Goal: Information Seeking & Learning: Learn about a topic

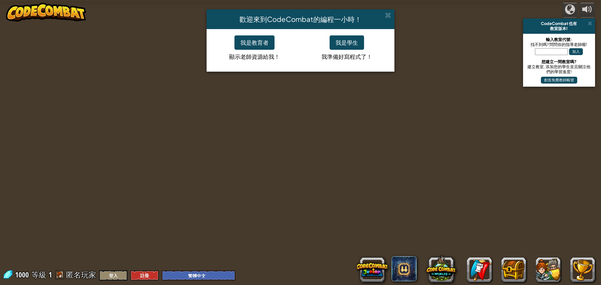
select select "zh-HANT"
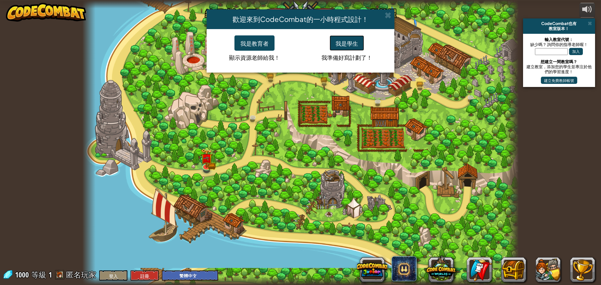
click at [351, 43] on font "我是學生" at bounding box center [347, 43] width 23 height 7
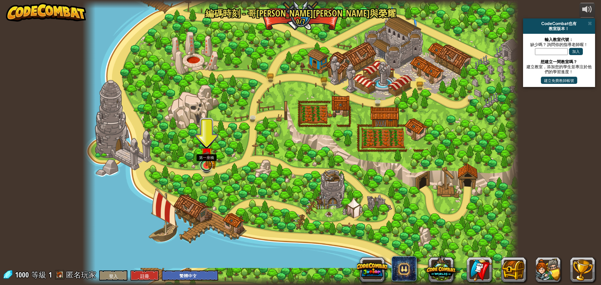
click at [204, 168] on link at bounding box center [206, 165] width 13 height 13
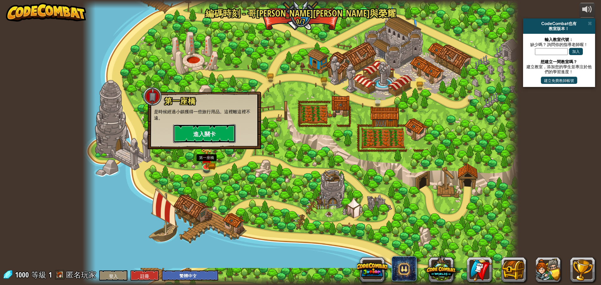
click at [218, 136] on button "進入關卡" at bounding box center [204, 133] width 63 height 19
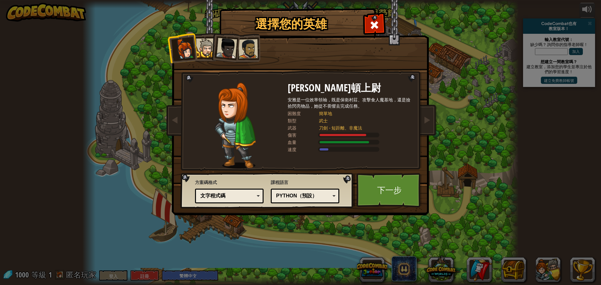
click at [245, 59] on div at bounding box center [247, 48] width 19 height 19
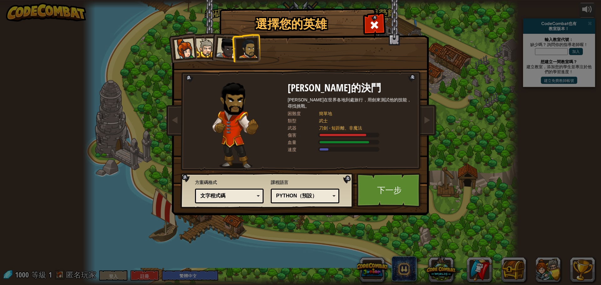
click at [203, 51] on div at bounding box center [205, 47] width 19 height 19
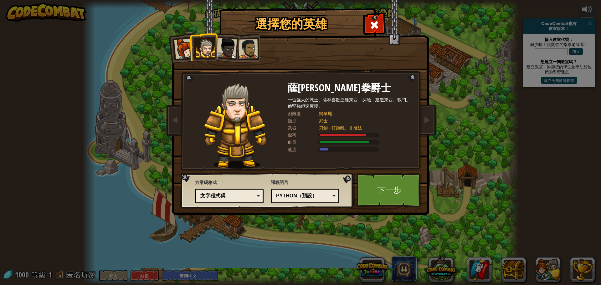
click at [404, 197] on link "下一步" at bounding box center [388, 190] width 65 height 34
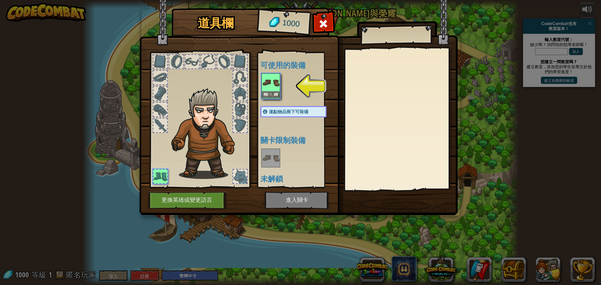
click at [273, 83] on img at bounding box center [271, 83] width 18 height 18
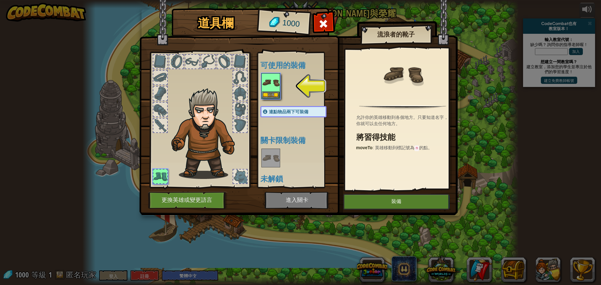
click at [403, 212] on img at bounding box center [298, 101] width 318 height 227
click at [404, 201] on button "裝備" at bounding box center [396, 202] width 106 height 16
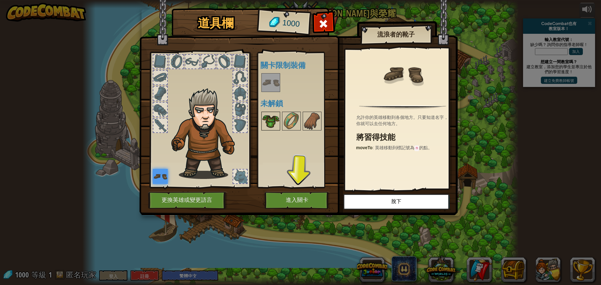
click at [268, 123] on img at bounding box center [271, 121] width 18 height 18
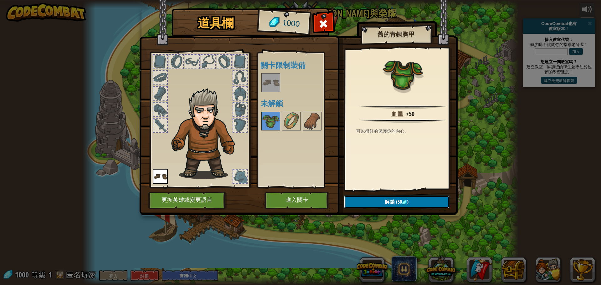
click at [392, 199] on font "解鎖" at bounding box center [390, 201] width 10 height 7
click at [383, 200] on button "確認" at bounding box center [396, 202] width 105 height 13
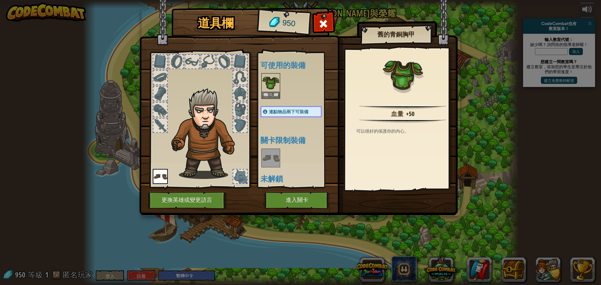
click at [408, 131] on font "可以很好的保護你的內心。" at bounding box center [382, 131] width 53 height 5
click at [391, 113] on font "血量" at bounding box center [397, 114] width 13 height 8
click at [395, 150] on div "血量 +50 可以很好的保護你的內心。" at bounding box center [402, 119] width 115 height 141
click at [387, 120] on img at bounding box center [402, 121] width 87 height 4
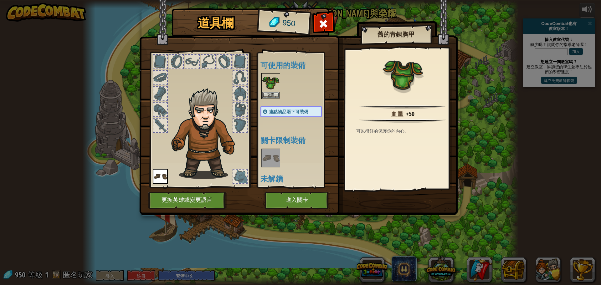
click at [387, 120] on img at bounding box center [402, 121] width 87 height 4
drag, startPoint x: 362, startPoint y: 118, endPoint x: 355, endPoint y: 115, distance: 7.6
click at [355, 115] on div "血量 +50 可以很好的保護你的內心。" at bounding box center [402, 119] width 115 height 141
click at [345, 112] on div "血量 +50 可以很好的保護你的內心。" at bounding box center [402, 119] width 115 height 141
click at [307, 193] on button "進入關卡" at bounding box center [296, 200] width 65 height 17
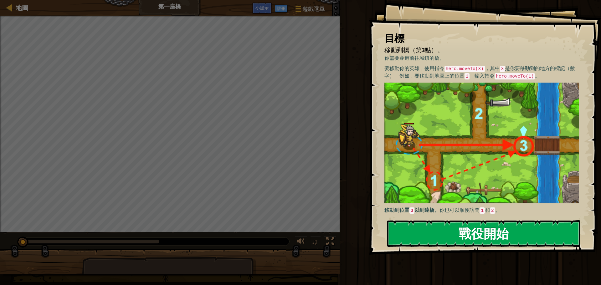
click at [490, 231] on font "戰役開始" at bounding box center [484, 233] width 50 height 17
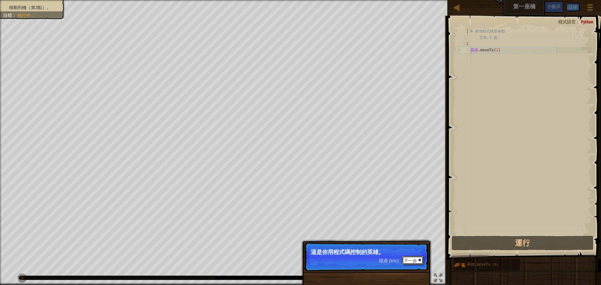
click at [407, 259] on font "下一步" at bounding box center [410, 260] width 13 height 5
click at [387, 263] on font "跳過 (esc)" at bounding box center [389, 261] width 20 height 5
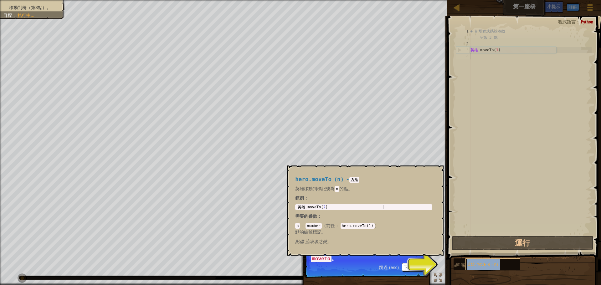
click at [474, 266] on font "英雄.moveTo（n）" at bounding box center [483, 265] width 33 height 4
click at [488, 269] on div "英雄.moveTo（n）" at bounding box center [495, 265] width 60 height 12
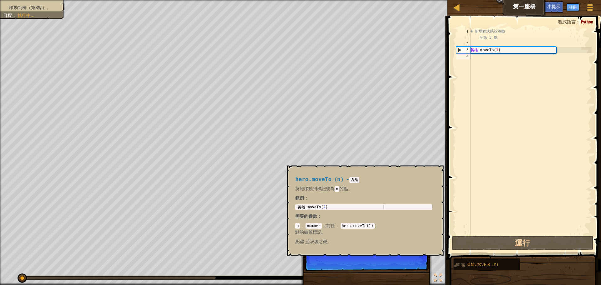
click at [455, 262] on img at bounding box center [460, 265] width 12 height 12
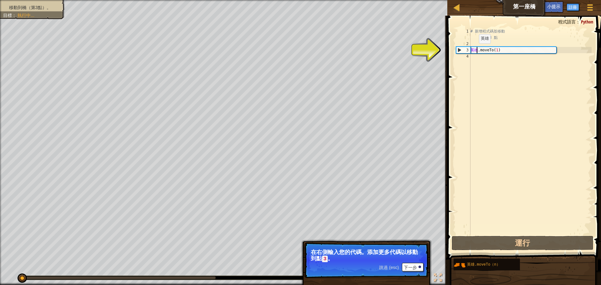
click at [478, 50] on div "# 新增程式碼並移動 至第 3 點 英雄 .moveTo ( 1 )" at bounding box center [530, 140] width 122 height 225
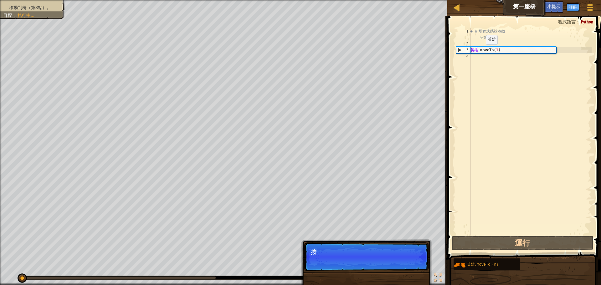
click at [485, 51] on div "# 新增程式碼並移動 至第 3 點 英雄 .moveTo ( 1 )" at bounding box center [530, 140] width 122 height 225
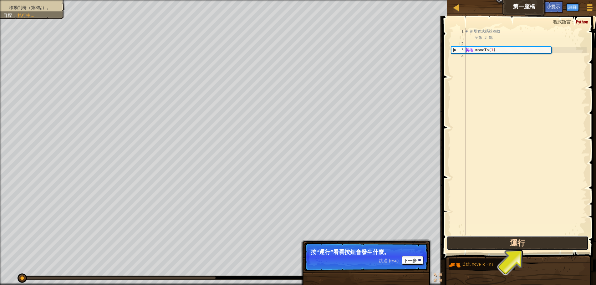
click at [523, 246] on button "運行" at bounding box center [518, 243] width 142 height 14
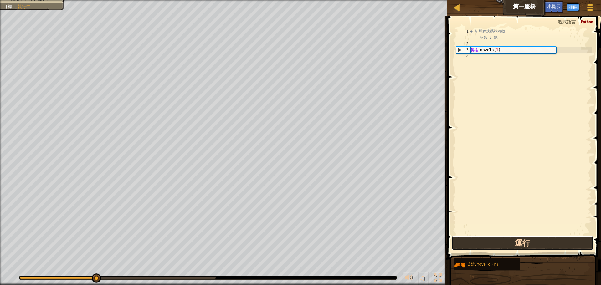
click at [522, 247] on button "運行" at bounding box center [523, 243] width 142 height 14
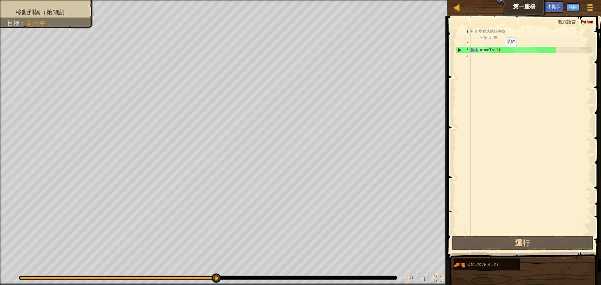
click at [502, 52] on div "# 新增程式碼並移動 至第 3 點 英雄 .moveTo ( 1 )" at bounding box center [530, 140] width 122 height 225
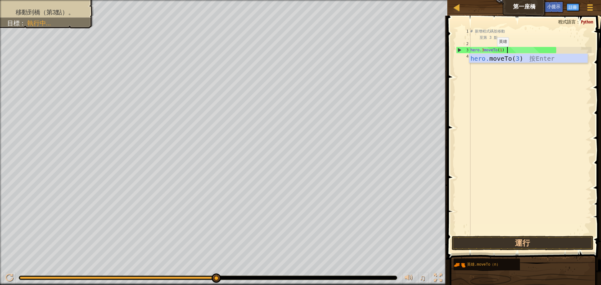
scroll to position [3, 1]
click at [554, 244] on button "運行" at bounding box center [523, 243] width 142 height 14
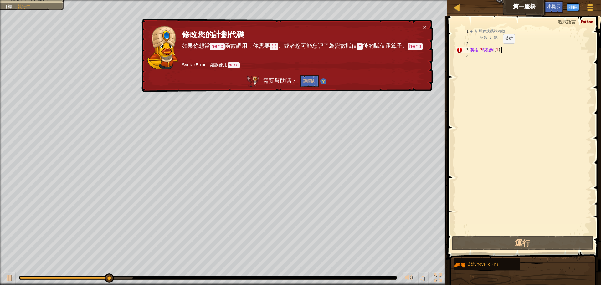
click at [502, 50] on div "# 新增程式碼並移動 至第 3 點 英雄 .3 移動到 ( 1 )" at bounding box center [530, 140] width 122 height 225
click at [502, 49] on div "# 新增程式碼並移動 至第 3 點 英雄 .3 移動到 ( 1 )" at bounding box center [530, 140] width 122 height 225
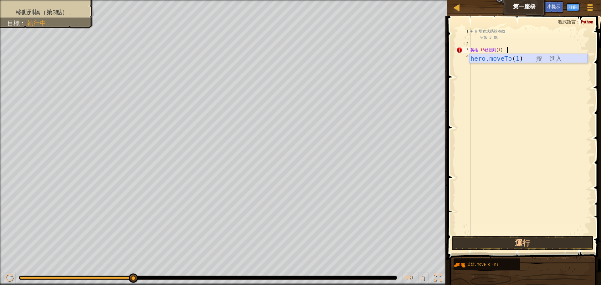
click at [523, 57] on div "hero.moveTo ( 1 ) 按 進入" at bounding box center [528, 68] width 118 height 28
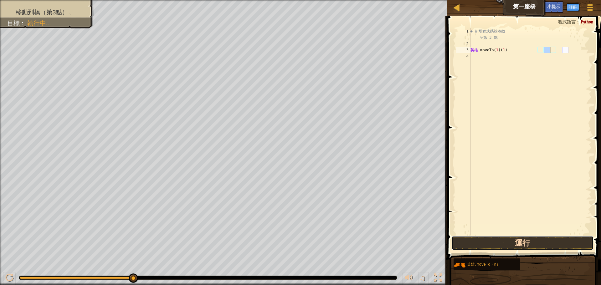
click at [510, 241] on button "運行" at bounding box center [523, 243] width 142 height 14
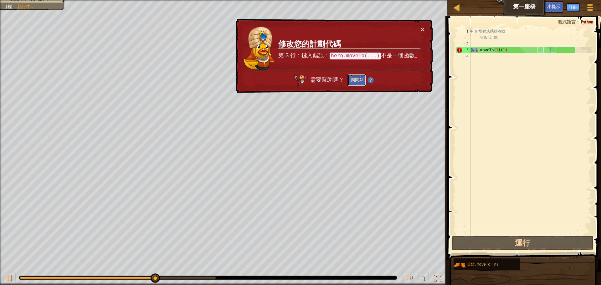
click at [363, 81] on font "詢問AI" at bounding box center [357, 80] width 12 height 6
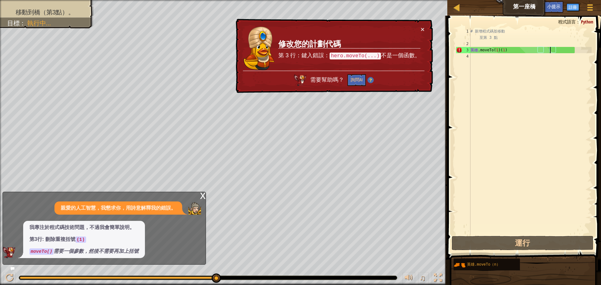
click at [278, 6] on html "地圖 第一座橋 遊戲選單 完成 註冊 小提示 1 הההההההההההההההההההההההההההההההההההההההההההההההההההההה…" at bounding box center [300, 3] width 601 height 6
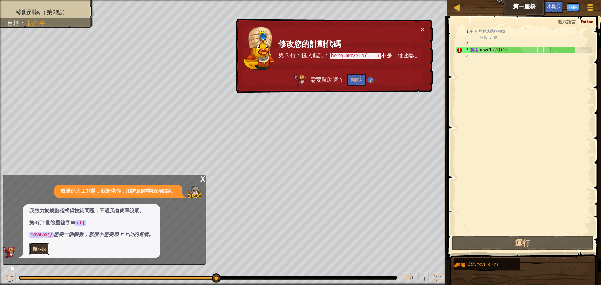
click at [41, 253] on button "顯示我" at bounding box center [38, 249] width 19 height 12
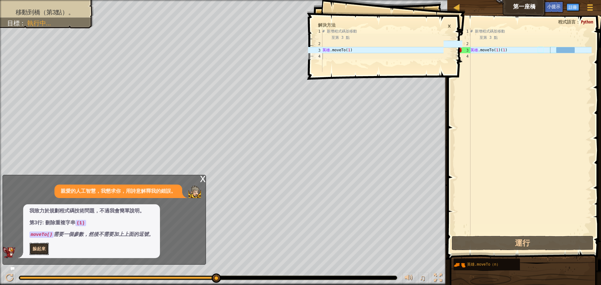
click at [42, 250] on font "躲起來" at bounding box center [39, 249] width 13 height 6
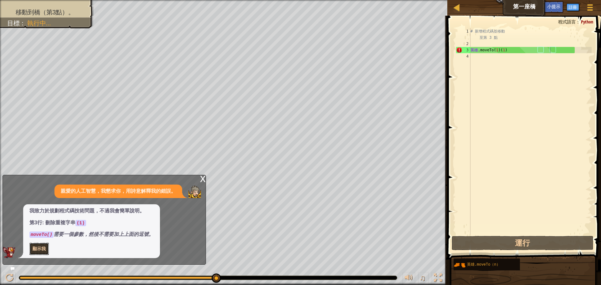
click at [43, 249] on font "顯示我" at bounding box center [39, 249] width 13 height 6
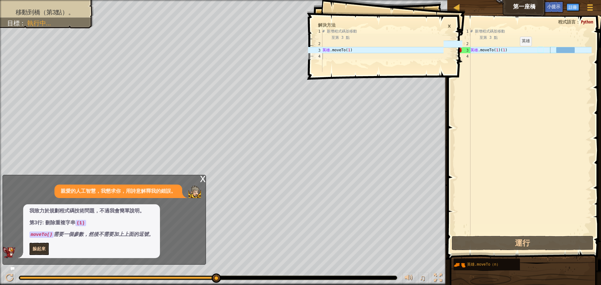
click at [519, 52] on div "# 新增程式碼並移動 至第 3 點 英雄 .moveTo ( 1 ) ( 1 )" at bounding box center [530, 140] width 122 height 225
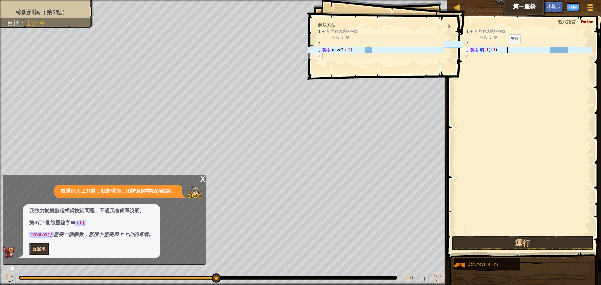
click at [507, 50] on div "# 新增程式碼並移動 至第 3 點 英雄 . 萌 ( 1 ) ( 1 )" at bounding box center [530, 140] width 122 height 225
type textarea "hero.oeTo(1)(1)"
click at [497, 80] on div "# 新增程式碼並移動 至第 3 點 英雄 . oeTo ( 1 ) ( 1 )" at bounding box center [530, 140] width 122 height 225
click at [541, 247] on button "運行" at bounding box center [523, 243] width 142 height 14
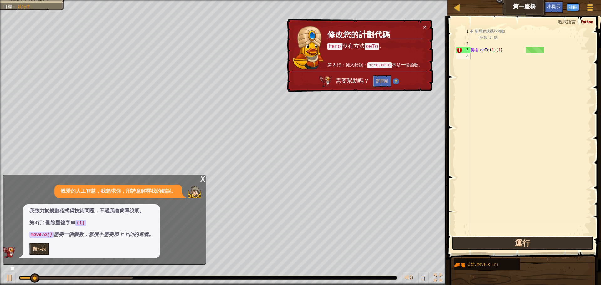
click at [541, 247] on button "運行" at bounding box center [523, 243] width 142 height 14
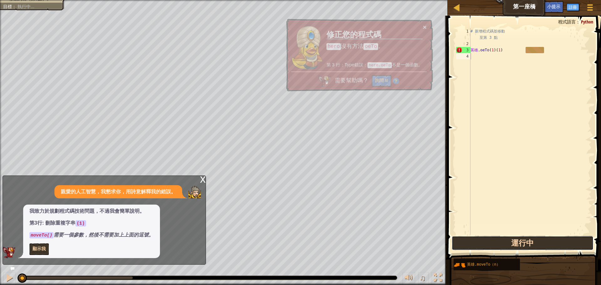
click at [541, 247] on button "運行中" at bounding box center [523, 243] width 142 height 14
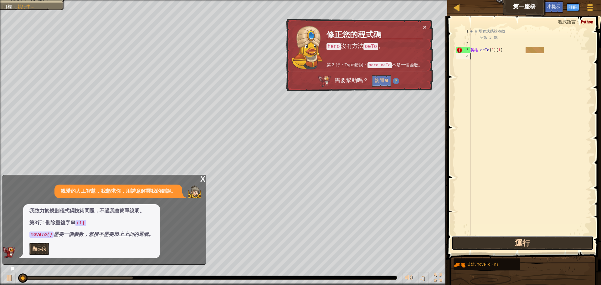
click at [541, 247] on button "運行" at bounding box center [523, 243] width 142 height 14
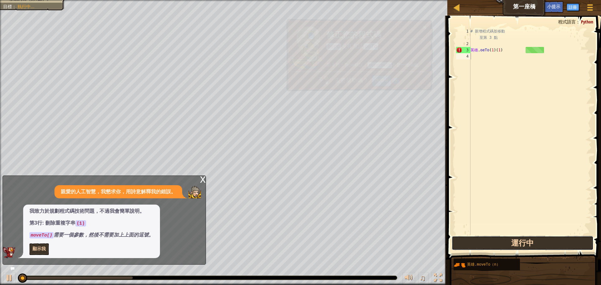
click at [541, 247] on button "運行中" at bounding box center [523, 243] width 142 height 14
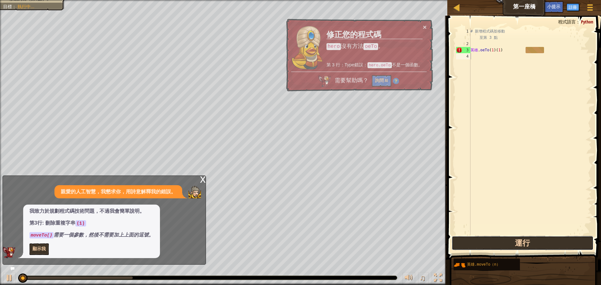
click at [541, 247] on button "運行" at bounding box center [523, 243] width 142 height 14
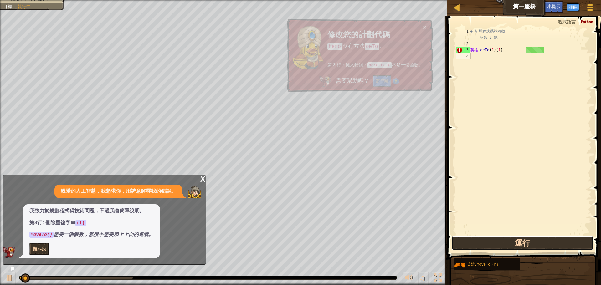
click at [541, 247] on button "運行" at bounding box center [523, 243] width 142 height 14
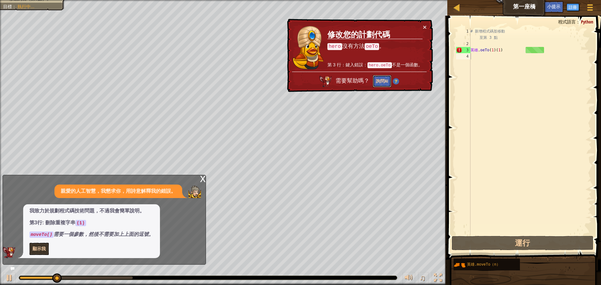
click at [383, 77] on button "詢問AI" at bounding box center [381, 81] width 19 height 13
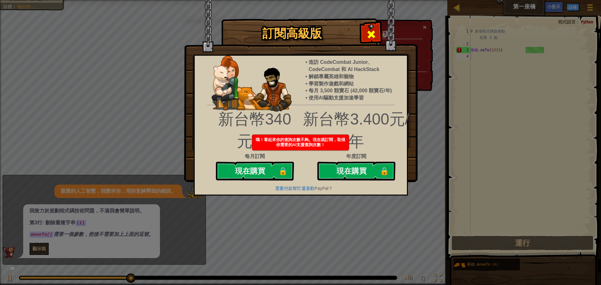
click at [370, 38] on span at bounding box center [371, 34] width 10 height 10
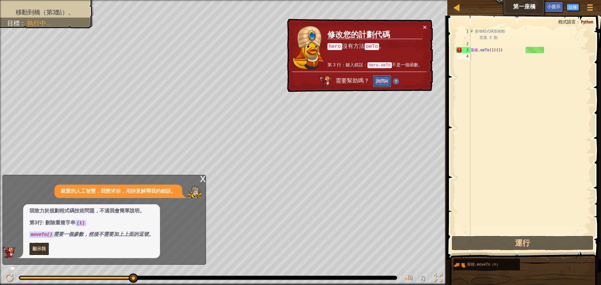
click at [381, 77] on button "詢問AI" at bounding box center [382, 81] width 18 height 12
click at [382, 85] on button "詢問AI" at bounding box center [382, 81] width 18 height 12
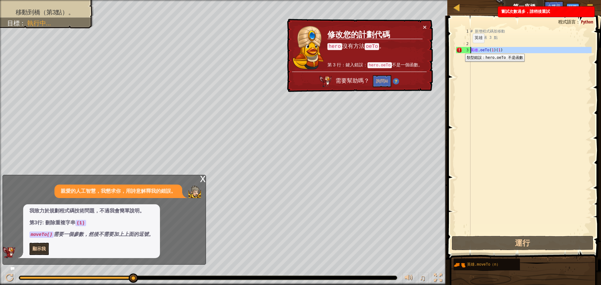
click at [460, 49] on div "3" at bounding box center [463, 50] width 14 height 6
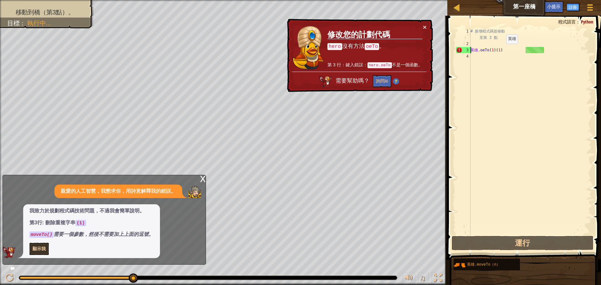
click at [505, 50] on div "# 新增程式碼並移動 至第 3 點 英雄 . oeTo ( 1 ) ( 1 )" at bounding box center [530, 140] width 122 height 225
click at [514, 49] on div "# 新增程式碼並移動 至第 3 點 英雄 . oeTo ( 1 ) ( 1 )" at bounding box center [530, 140] width 122 height 225
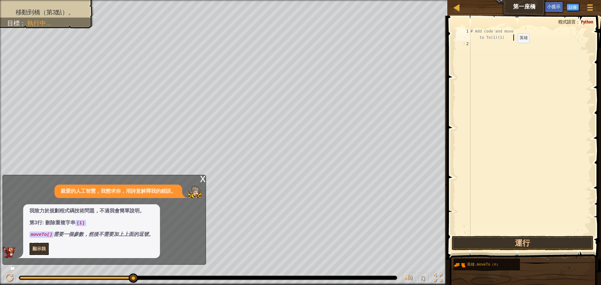
type textarea "# Add code and move tTo(1)(1)"
click at [469, 45] on div "2" at bounding box center [463, 44] width 14 height 6
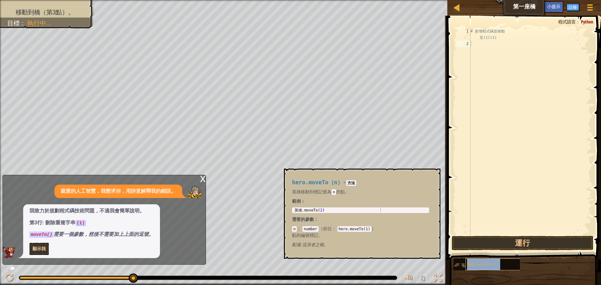
click at [478, 264] on font "英雄.moveTo（n）" at bounding box center [483, 265] width 33 height 4
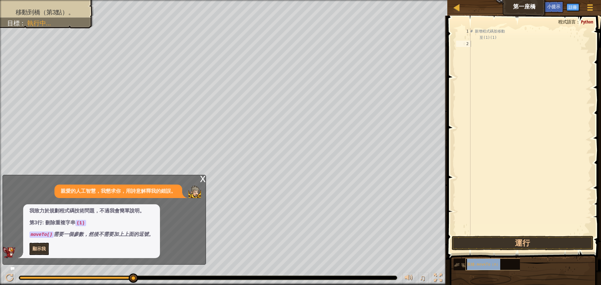
click at [478, 264] on font "英雄.moveTo（n）" at bounding box center [483, 265] width 33 height 4
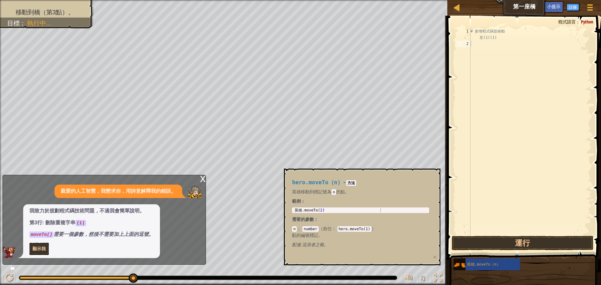
click at [202, 182] on font "x" at bounding box center [203, 178] width 6 height 13
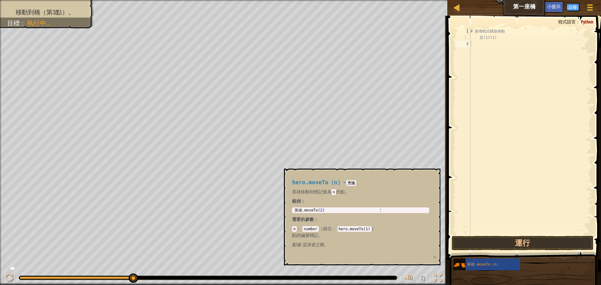
click at [344, 229] on code "hero.moveTo(1)" at bounding box center [354, 229] width 34 height 6
click at [347, 228] on code "hero.moveTo(1)" at bounding box center [354, 229] width 34 height 6
click at [465, 265] on img at bounding box center [460, 265] width 12 height 12
click at [454, 265] on img at bounding box center [460, 265] width 12 height 12
click at [465, 264] on img at bounding box center [460, 265] width 12 height 12
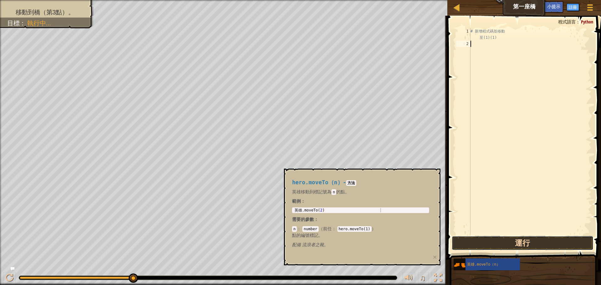
click at [502, 244] on button "運行" at bounding box center [523, 243] width 142 height 14
click at [350, 184] on code "方法" at bounding box center [351, 183] width 10 height 6
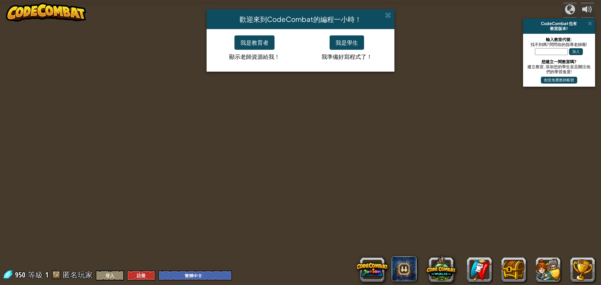
select select "zh-HANT"
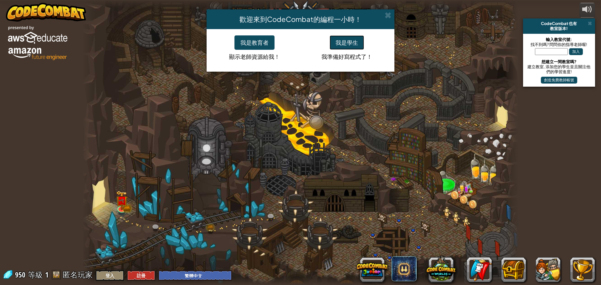
click at [343, 43] on button "我是學生" at bounding box center [347, 42] width 34 height 14
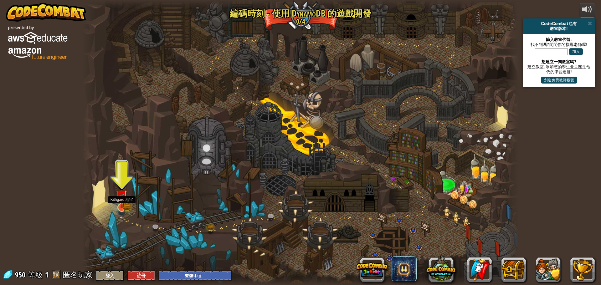
click at [123, 203] on img at bounding box center [122, 196] width 12 height 26
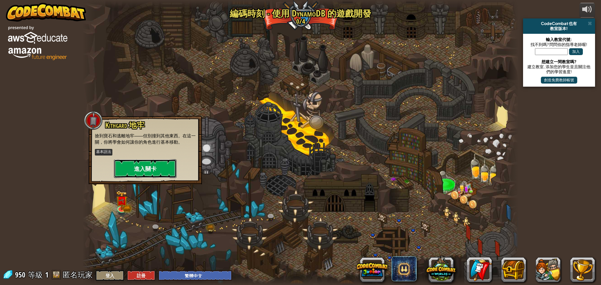
click at [131, 169] on button "進入關卡" at bounding box center [145, 168] width 63 height 19
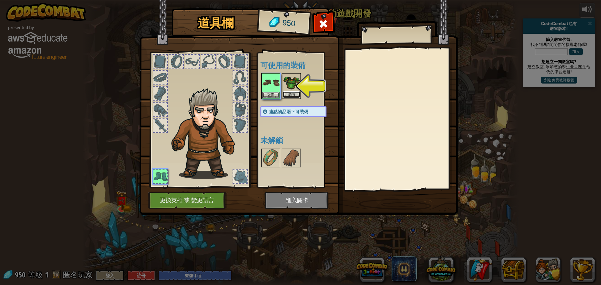
click at [293, 91] on button "裝備" at bounding box center [292, 94] width 18 height 7
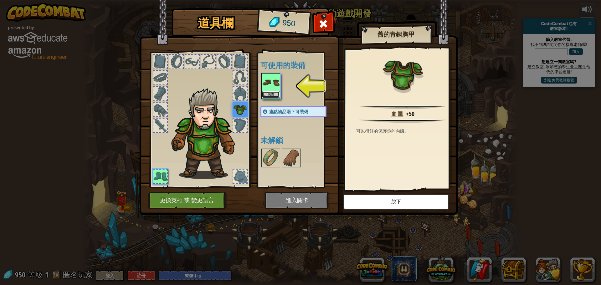
click at [263, 93] on button "裝備" at bounding box center [271, 94] width 18 height 7
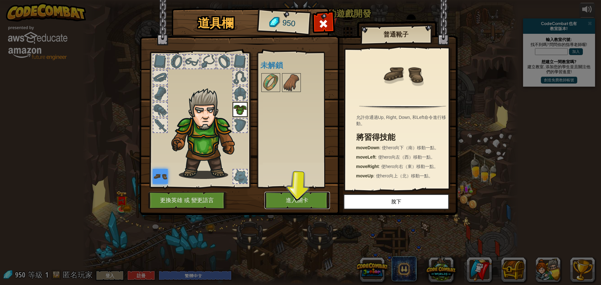
click at [299, 198] on button "進入關卡" at bounding box center [296, 200] width 65 height 17
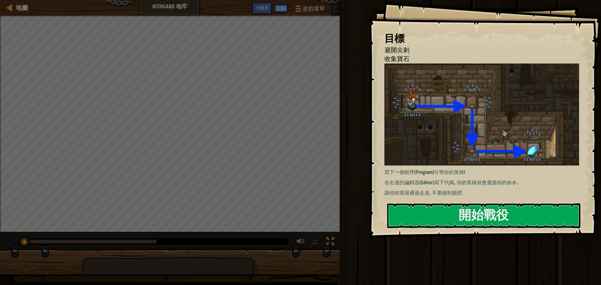
click at [477, 112] on img at bounding box center [483, 115] width 199 height 102
click at [425, 218] on button "開始戰役" at bounding box center [483, 215] width 193 height 25
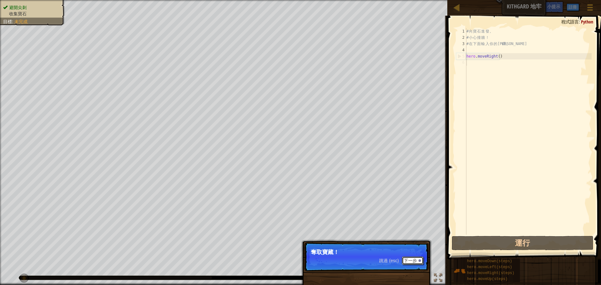
click at [411, 260] on button "下一步" at bounding box center [413, 261] width 22 height 8
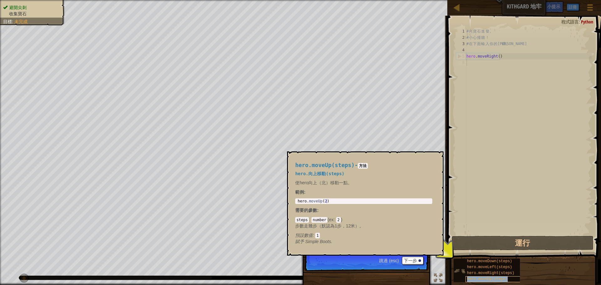
click at [468, 276] on div "hero.moveUp(steps)" at bounding box center [495, 279] width 60 height 6
click at [458, 275] on img at bounding box center [460, 271] width 12 height 12
click at [458, 273] on img at bounding box center [460, 271] width 12 height 12
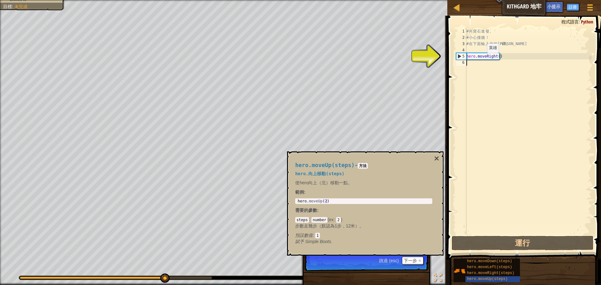
click at [482, 59] on div "# 向 寶 石 進 發 。 # 小 心 撞 牆 ！ # 在 下 面 輸 入 你 的 代 碼 。 hero . moveRight ( )" at bounding box center [528, 137] width 126 height 219
click at [483, 59] on div "# 向 寶 石 進 發 。 # 小 心 撞 牆 ！ # 在 下 面 輸 入 你 的 代 碼 。 hero . moveRight ( )" at bounding box center [528, 137] width 126 height 219
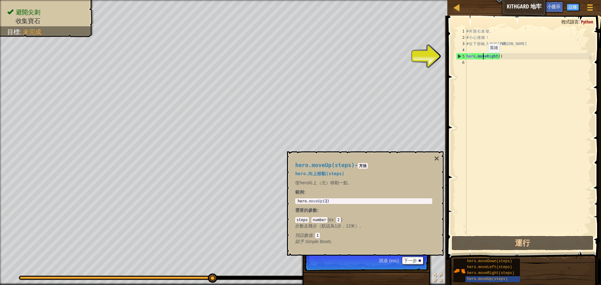
click at [483, 59] on div "# 向 寶 石 進 發 。 # 小 心 撞 牆 ！ # 在 下 面 輸 入 你 的 代 碼 。 hero . moveRight ( )" at bounding box center [528, 137] width 126 height 219
click at [462, 275] on img at bounding box center [460, 271] width 12 height 12
click at [493, 58] on div "# 向 寶 石 進 發 。 # 小 心 撞 牆 ！ # 在 下 面 輸 入 你 的 代 碼 。 hero . moveRight ( )" at bounding box center [528, 137] width 126 height 219
click at [497, 58] on div "# 向 寶 石 進 發 。 # 小 心 撞 牆 ！ # 在 下 面 輸 入 你 的 代 碼 。 hero . moveRight ( )" at bounding box center [528, 137] width 126 height 219
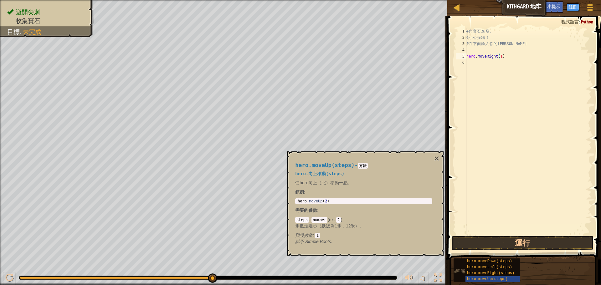
click at [463, 272] on img at bounding box center [460, 271] width 12 height 12
click at [489, 242] on button "運行" at bounding box center [523, 243] width 142 height 14
click at [460, 277] on div "hero.moveDown(steps) hero.moveLeft(steps) hero.moveRight(steps) hero.moveUp(ste…" at bounding box center [487, 271] width 66 height 24
click at [482, 244] on button "運行" at bounding box center [523, 243] width 142 height 14
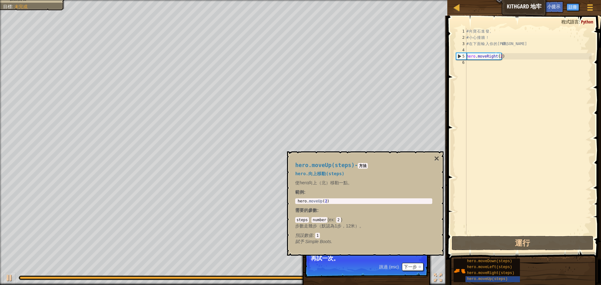
click at [335, 156] on div "hero.moveUp(steps) - 方法 hero.向上移動(steps) 使hero向上（北）移動一點。 範例 : 1 hero . moveUp (…" at bounding box center [365, 203] width 156 height 104
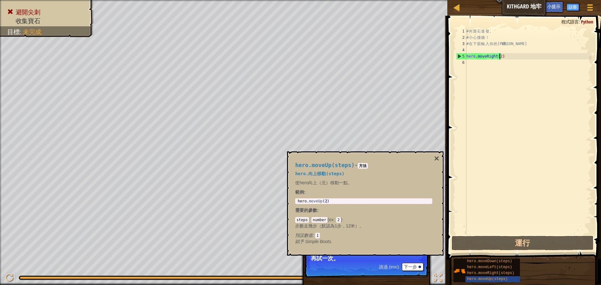
click at [384, 269] on div "跳過 (esc) 下一步" at bounding box center [401, 267] width 44 height 8
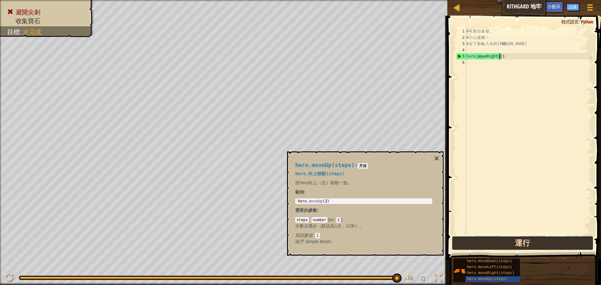
click at [479, 245] on button "運行" at bounding box center [523, 243] width 142 height 14
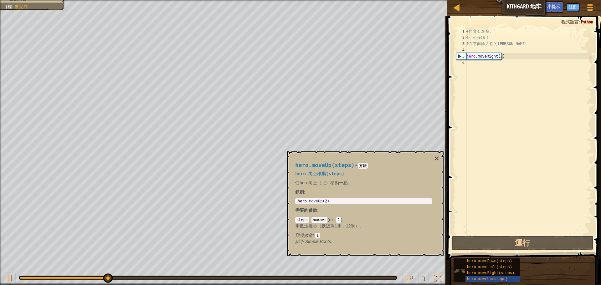
click at [459, 269] on img at bounding box center [460, 271] width 12 height 12
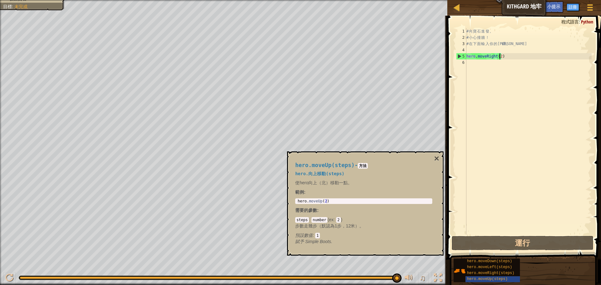
click at [340, 153] on div "hero.moveUp(steps) - 方法 hero.向上移動(steps) 使hero向上（北）移動一點。 範例 : 1 hero . moveUp (…" at bounding box center [365, 203] width 156 height 104
click at [483, 44] on div "# 向 寶 石 進 發 。 # 小 心 撞 牆 ！ # 在 下 面 輸 入 你 的 代 碼 。 hero . moveRight ( 2 )" at bounding box center [528, 137] width 126 height 219
drag, startPoint x: 492, startPoint y: 43, endPoint x: 498, endPoint y: 43, distance: 6.3
click at [494, 43] on div "# 向 寶 石 進 發 。 # 小 心 撞 牆 ！ # 在 下 面 輸 入 你 的 代 碼 。 hero . moveRight ( 2 )" at bounding box center [528, 137] width 126 height 219
click at [500, 44] on div "# 向 寶 石 進 發 。 # 小 心 撞 牆 ！ # 在 下 面 輸 入 你 的 代 碼 。 hero . moveRight ( 2 )" at bounding box center [528, 137] width 126 height 219
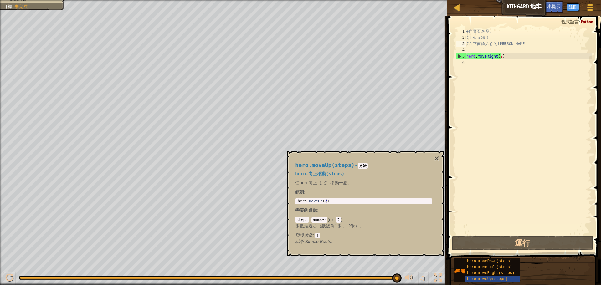
click at [505, 44] on div "# 向 寶 石 進 發 。 # 小 心 撞 牆 ！ # 在 下 面 輸 入 你 的 代 碼 。 hero . moveRight ( 2 )" at bounding box center [528, 137] width 126 height 219
click at [499, 58] on div "# 向 寶 石 進 發 。 # 小 心 撞 牆 ！ # 在 下 面 輸 入 你 的 代 碼 。 hero . moveRight ( 2 )" at bounding box center [528, 137] width 126 height 219
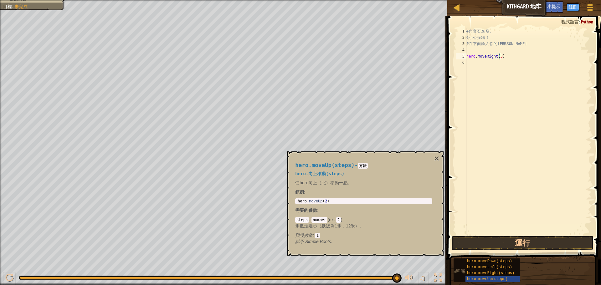
drag, startPoint x: 458, startPoint y: 269, endPoint x: 461, endPoint y: 269, distance: 3.5
click at [459, 269] on img at bounding box center [460, 271] width 12 height 12
click at [493, 245] on button "運行" at bounding box center [523, 243] width 142 height 14
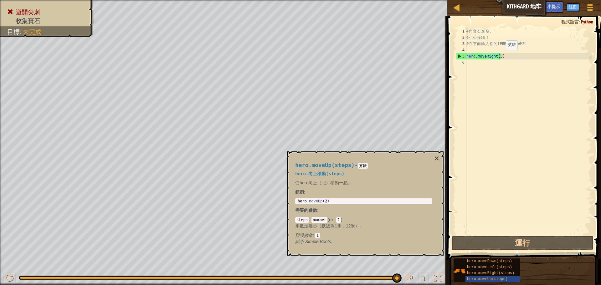
click at [500, 56] on div "# 向 寶 石 進 發 。 # 小 心 撞 牆 ！ # 在 下 面 輸 入 你 的 代 碼 。 hero . moveRight ( 3 )" at bounding box center [528, 137] width 126 height 219
type textarea "hero.moveRight()"
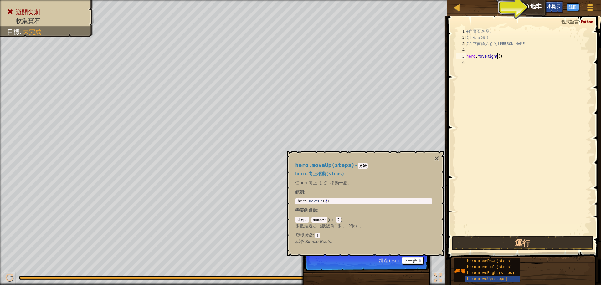
click at [553, 8] on span "小提示" at bounding box center [553, 6] width 13 height 6
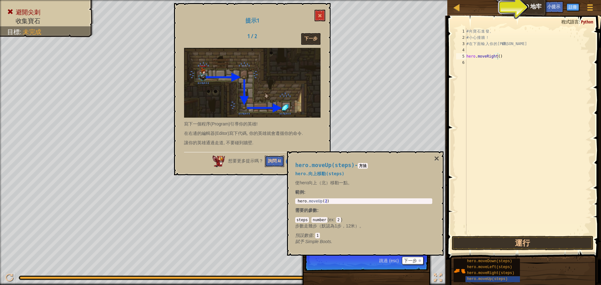
click at [268, 159] on button "詢問 AI" at bounding box center [274, 162] width 19 height 12
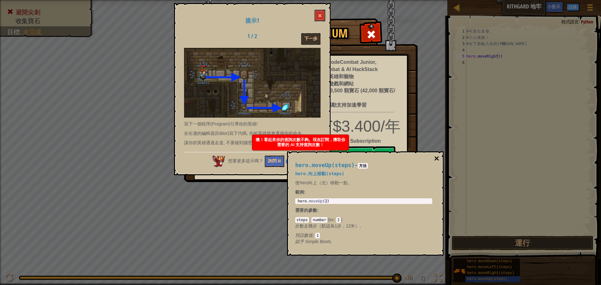
click at [437, 159] on button "×" at bounding box center [436, 158] width 5 height 9
click at [434, 157] on button "×" at bounding box center [436, 158] width 5 height 9
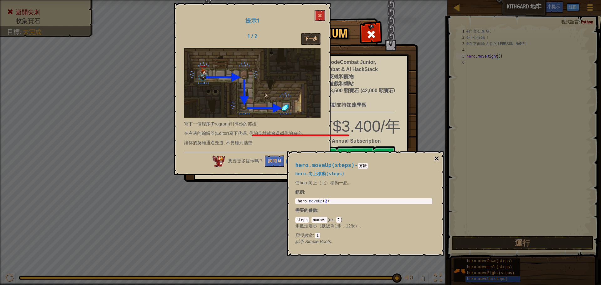
click at [435, 158] on button "×" at bounding box center [436, 158] width 5 height 9
click at [439, 158] on button "×" at bounding box center [436, 158] width 5 height 9
click at [436, 158] on button "×" at bounding box center [436, 158] width 5 height 9
click at [275, 159] on button "詢問 AI" at bounding box center [274, 162] width 19 height 12
click at [364, 147] on button "現在購買 🔒" at bounding box center [356, 155] width 78 height 19
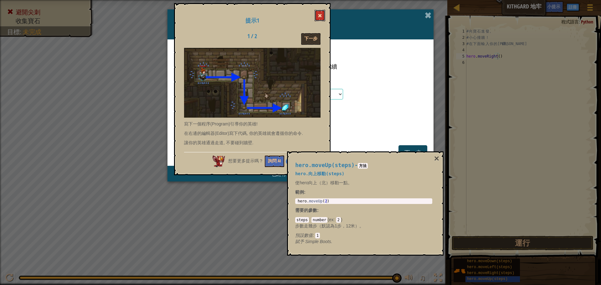
click at [317, 18] on button at bounding box center [320, 16] width 11 height 12
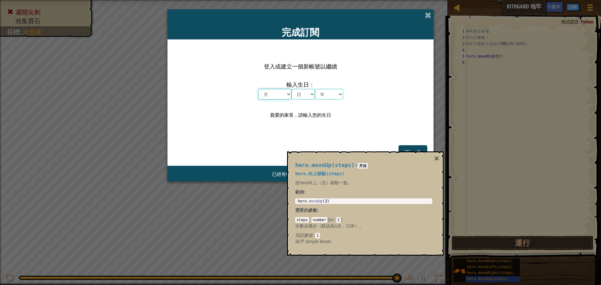
click at [281, 95] on select "月 一月 二月 三月 四月 五月 六月 七月 八月 九月 十月 十一月 十二月" at bounding box center [274, 94] width 33 height 11
click at [339, 92] on select "年 2025 2024 2023 2022 2021 2020 2019 2018 2017 2016 2015 2014 2013 2012 2011 20…" at bounding box center [329, 94] width 28 height 11
select select "2022"
click at [315, 89] on select "年 2025 2024 2023 2022 2021 2020 2019 2018 2017 2016 2015 2014 2013 2012 2011 20…" at bounding box center [329, 94] width 28 height 11
click at [310, 94] on select "日 1 2 3 4 5 6 7 8 9 10 11 12 13 14 15 16 17 18 19 20 21 22 23 24 25 26 27 28 29…" at bounding box center [302, 94] width 23 height 11
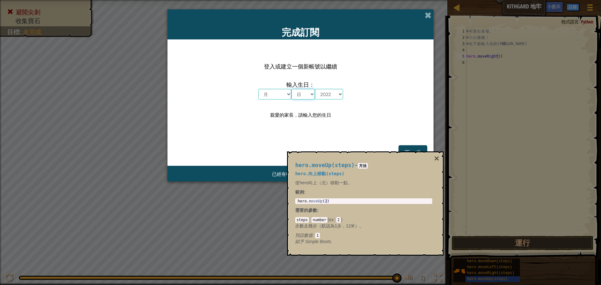
select select "12"
click at [291, 89] on select "日 1 2 3 4 5 6 7 8 9 10 11 12 13 14 15 16 17 18 19 20 21 22 23 24 25 26 27 28 29…" at bounding box center [302, 94] width 23 height 11
click at [288, 93] on select "月 一月 二月 三月 四月 五月 六月 七月 八月 九月 十月 十一月 十二月" at bounding box center [274, 94] width 33 height 11
select select "6"
click at [258, 89] on select "月 一月 二月 三月 四月 五月 六月 七月 八月 九月 十月 十一月 十二月" at bounding box center [274, 94] width 33 height 11
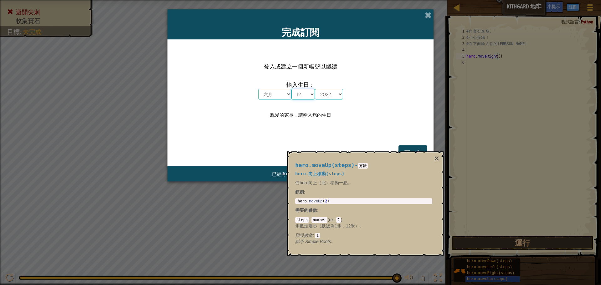
click at [310, 95] on select "日 1 2 3 4 5 6 7 8 9 10 11 12 13 14 15 16 17 18 19 20 21 22 23 24 25 26 27 28 29…" at bounding box center [302, 94] width 23 height 11
select select "6"
click at [291, 89] on select "日 1 2 3 4 5 6 7 8 9 10 11 12 13 14 15 16 17 18 19 20 21 22 23 24 25 26 27 28 29…" at bounding box center [302, 94] width 23 height 11
click at [288, 95] on select "月 一月 二月 三月 四月 五月 六月 七月 八月 九月 十月 十一月 十二月" at bounding box center [274, 94] width 33 height 11
select select "12"
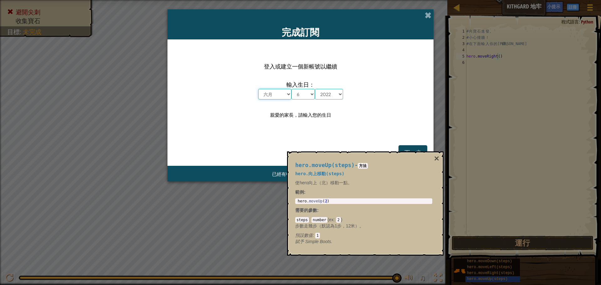
click at [258, 89] on select "月 一月 二月 三月 四月 五月 六月 七月 八月 九月 十月 十一月 十二月" at bounding box center [274, 94] width 33 height 11
click at [272, 176] on span "已經有申請帳號了嗎？" at bounding box center [296, 174] width 48 height 6
click at [406, 149] on span "下一步" at bounding box center [412, 152] width 17 height 7
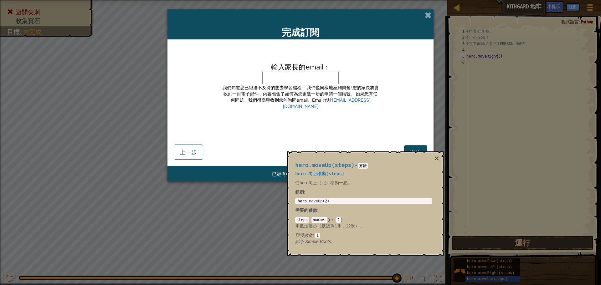
click at [419, 143] on div "送出 上一步" at bounding box center [301, 147] width 254 height 25
click at [417, 147] on button "送出" at bounding box center [415, 152] width 23 height 14
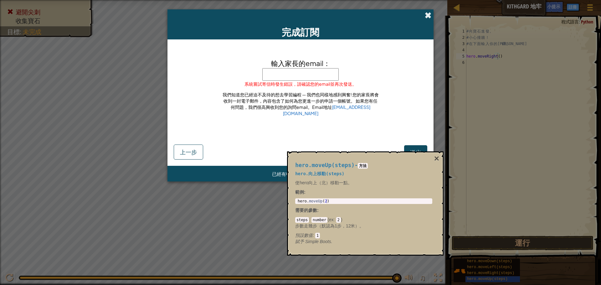
click at [426, 16] on span at bounding box center [428, 15] width 7 height 7
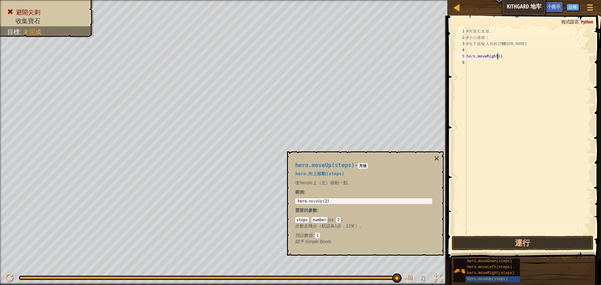
click at [359, 169] on div "hero.moveUp(steps) - 方法 hero.向上移動(steps) 使hero向上（北）移動一點。 範例 : 1 hero . moveUp (…" at bounding box center [364, 203] width 146 height 94
click at [365, 166] on code "方法" at bounding box center [363, 166] width 10 height 6
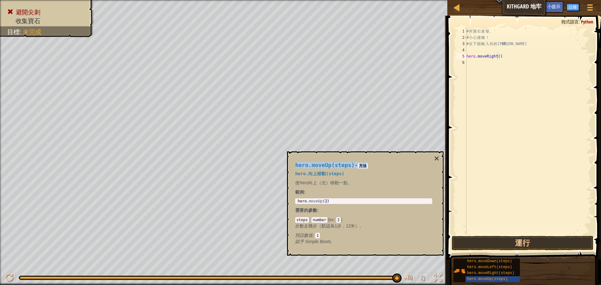
click at [365, 166] on code "方法" at bounding box center [363, 166] width 10 height 6
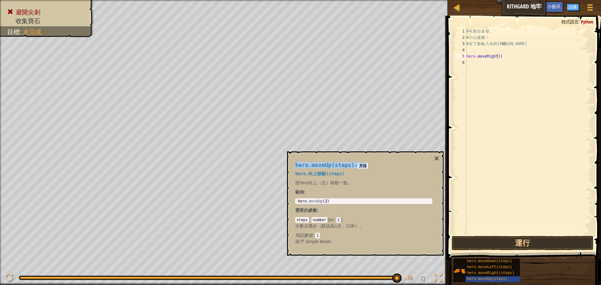
click at [343, 164] on span "hero.moveUp(steps)" at bounding box center [324, 165] width 59 height 6
click at [333, 167] on span "hero.moveUp(steps)" at bounding box center [324, 165] width 59 height 6
drag, startPoint x: 323, startPoint y: 166, endPoint x: 305, endPoint y: 165, distance: 17.2
click at [308, 166] on span "hero.moveUp(steps)" at bounding box center [324, 165] width 59 height 6
click at [303, 166] on span "hero.moveUp(steps)" at bounding box center [324, 165] width 59 height 6
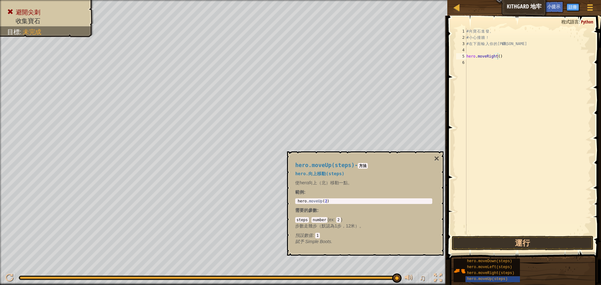
click at [303, 166] on span "hero.moveUp(steps)" at bounding box center [324, 165] width 59 height 6
click at [326, 167] on span "hero.moveUp(steps)" at bounding box center [324, 165] width 59 height 6
click at [495, 58] on div "# 向 寶 石 進 發 。 # 小 心 撞 牆 ！ # 在 下 面 輸 入 你 的 代 碼 。 hero . moveRight ( )" at bounding box center [528, 137] width 126 height 219
click at [497, 58] on div "# 向 寶 石 進 發 。 # 小 心 撞 牆 ！ # 在 下 面 輸 入 你 的 代 碼 。 hero . moveRight ( )" at bounding box center [528, 137] width 126 height 219
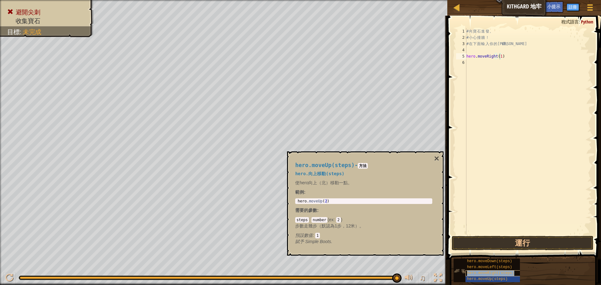
click at [476, 271] on span "hero.moveRight(steps)" at bounding box center [490, 273] width 47 height 4
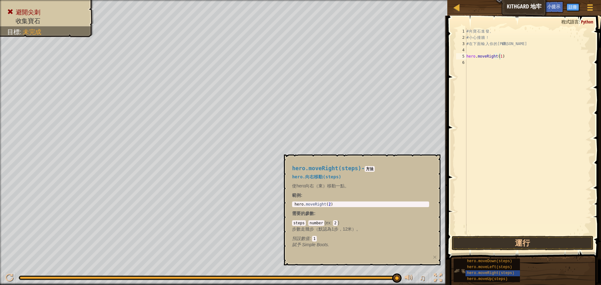
click at [458, 270] on img at bounding box center [460, 271] width 12 height 12
click at [500, 244] on button "運行" at bounding box center [523, 243] width 142 height 14
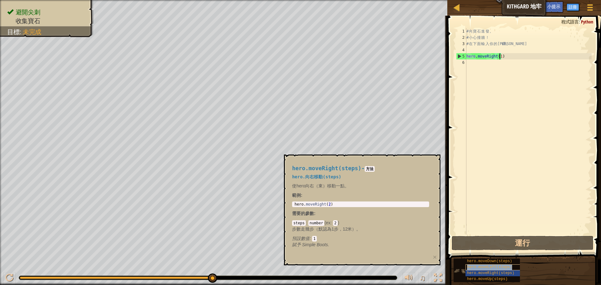
click at [487, 269] on span "hero.moveLeft(steps)" at bounding box center [489, 267] width 45 height 4
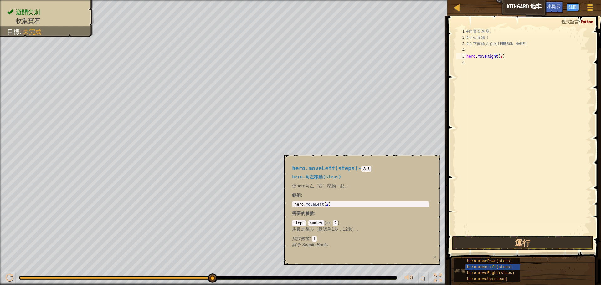
type textarea "hero.moveRight(2)"
click at [459, 269] on img at bounding box center [460, 271] width 12 height 12
click at [482, 249] on button "運行" at bounding box center [523, 243] width 142 height 14
